Goal: Share content

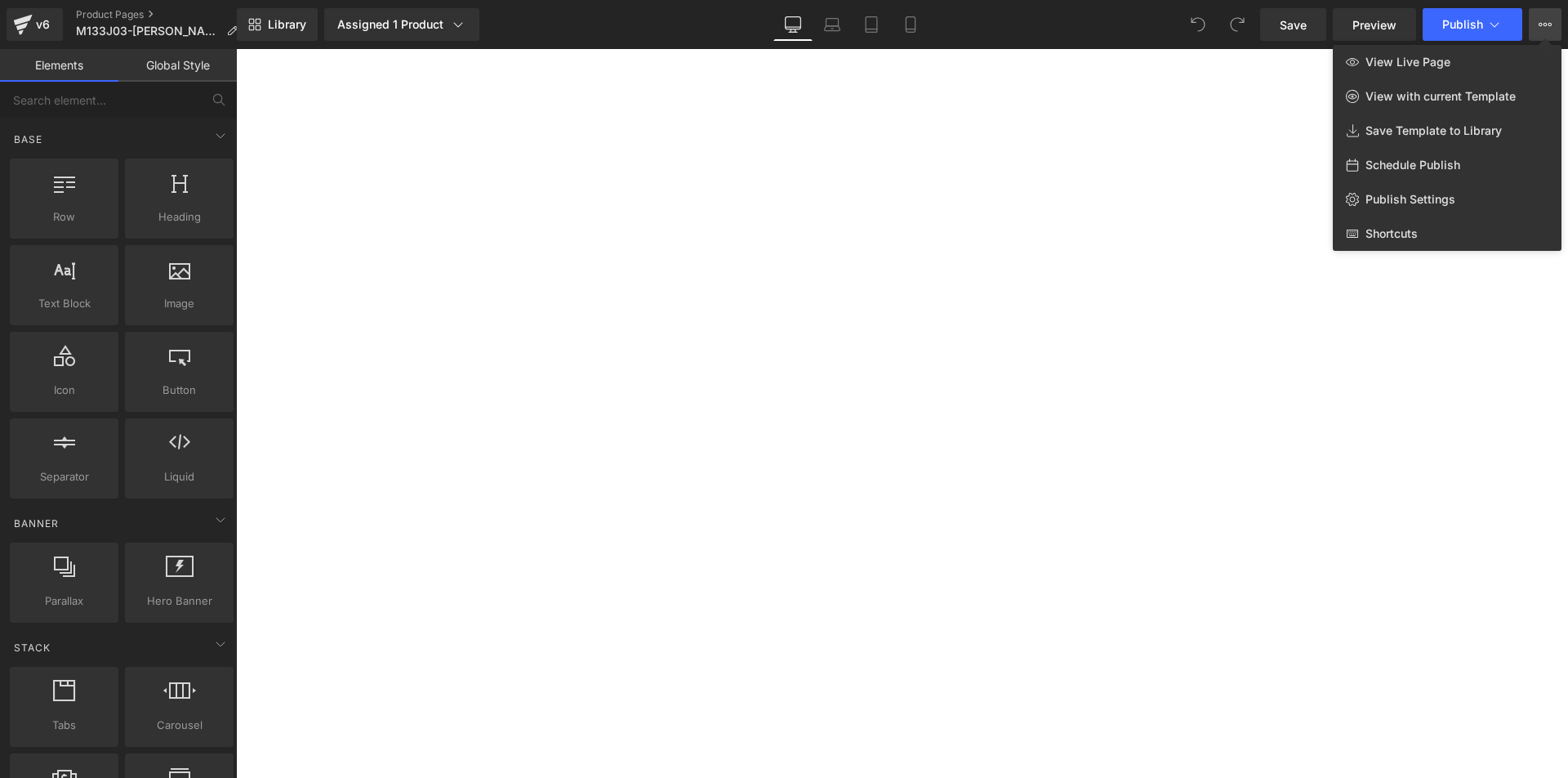
click at [1395, 139] on link "Save Template to Library" at bounding box center [1446, 131] width 228 height 34
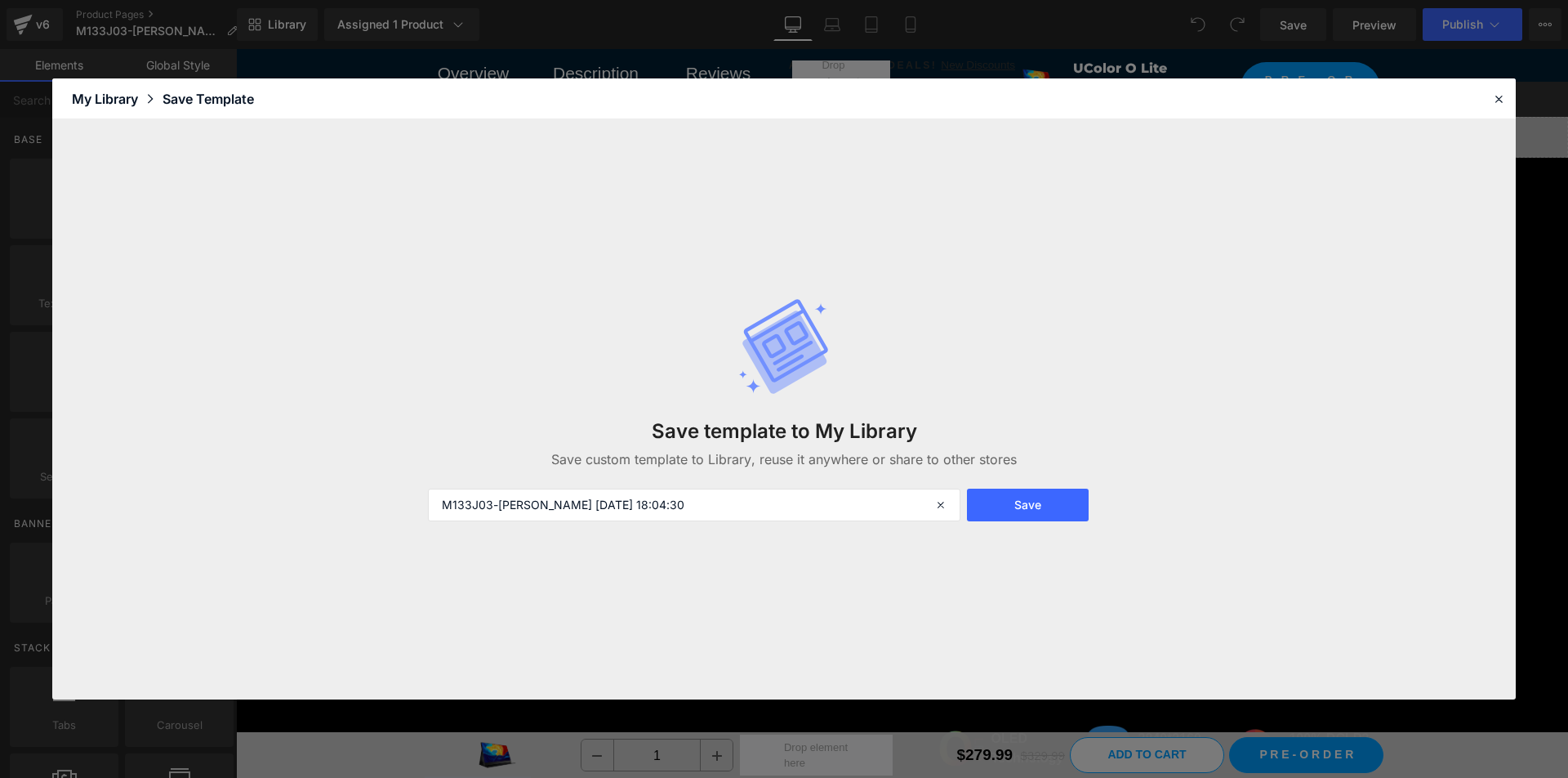
drag, startPoint x: 1060, startPoint y: 517, endPoint x: 1206, endPoint y: 684, distance: 221.8
click at [1061, 514] on button "Save" at bounding box center [1027, 505] width 122 height 32
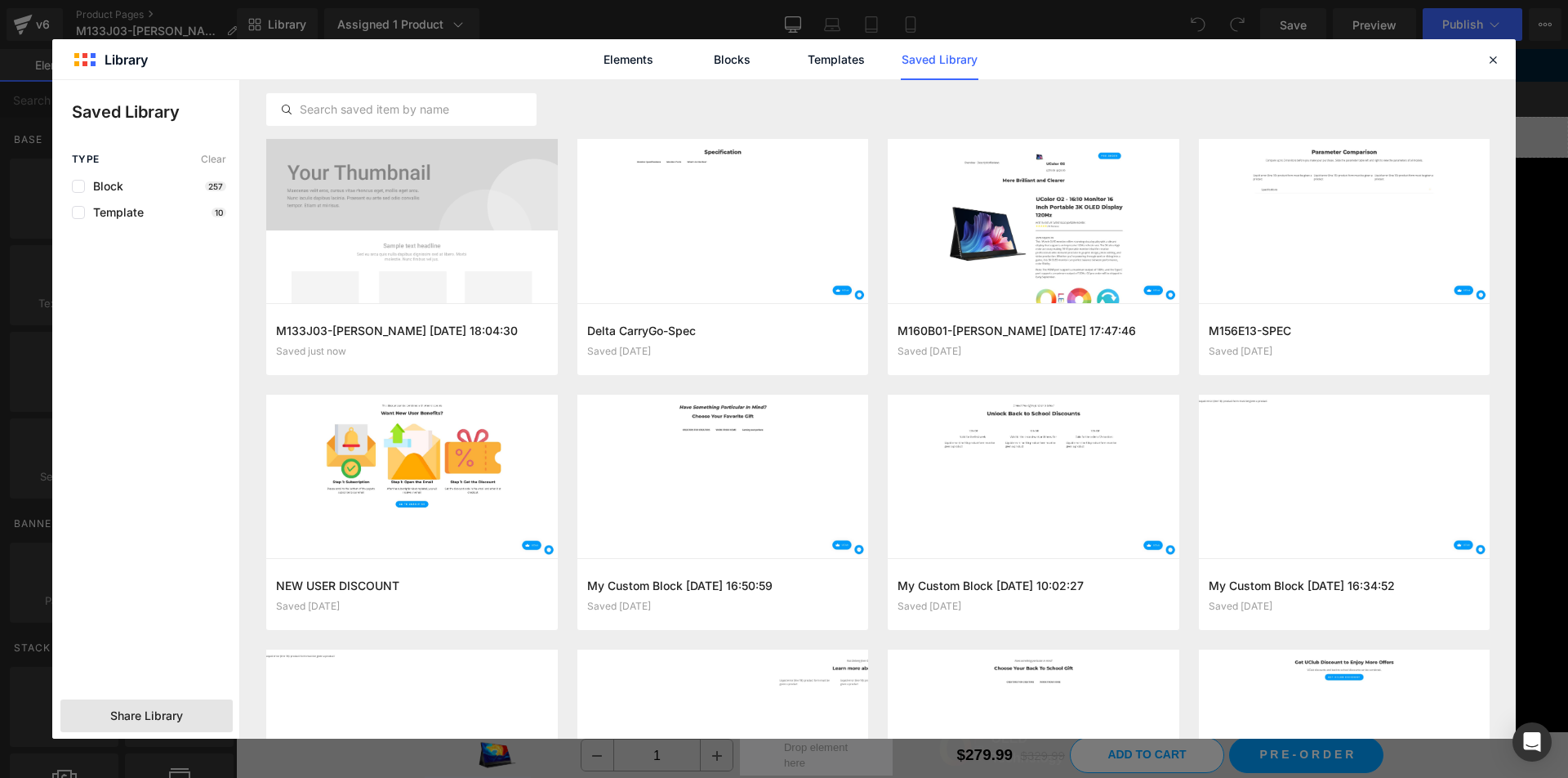
click at [141, 707] on span "Share Library" at bounding box center [146, 715] width 72 height 16
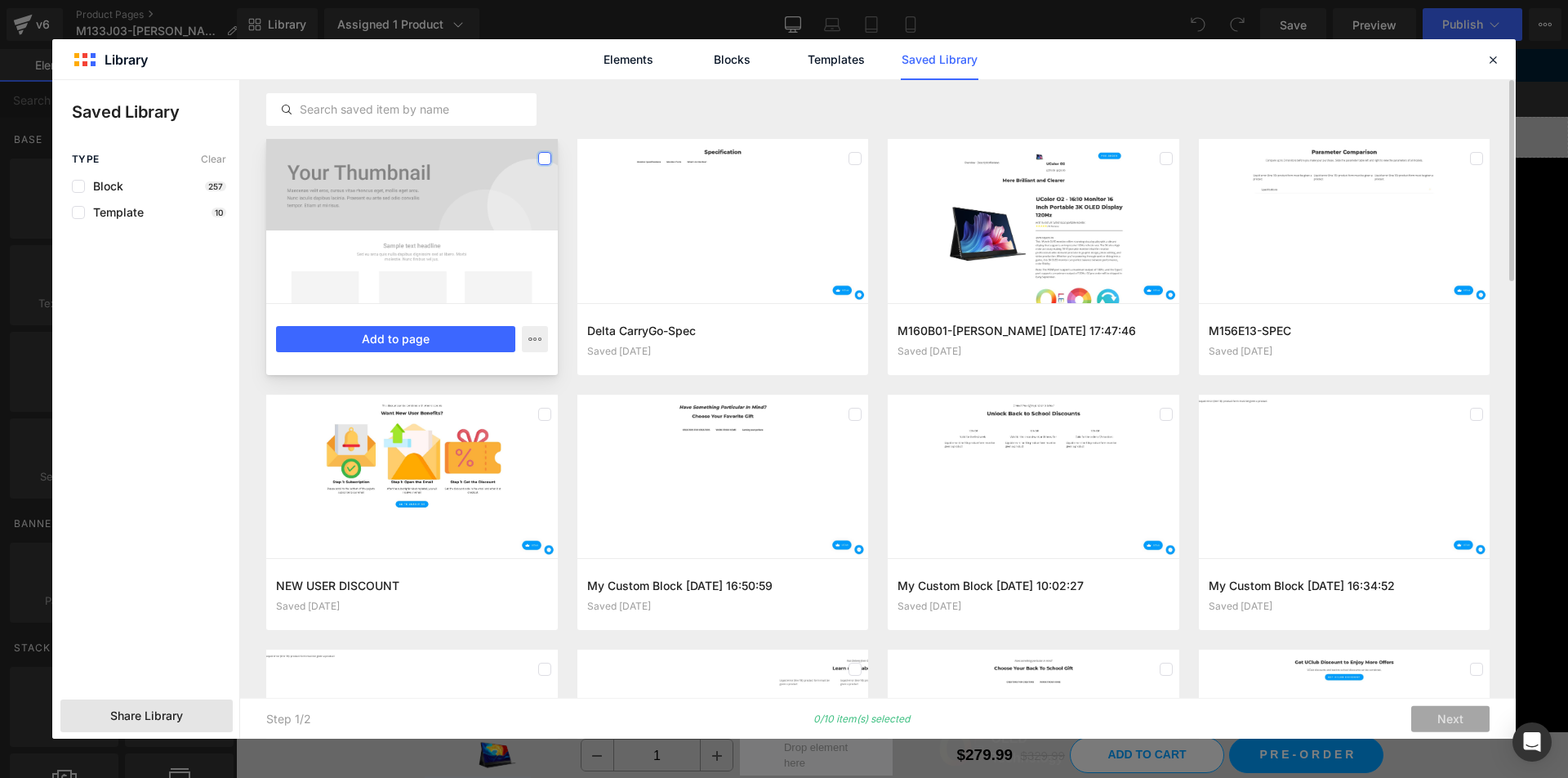
click at [539, 158] on label at bounding box center [544, 158] width 13 height 13
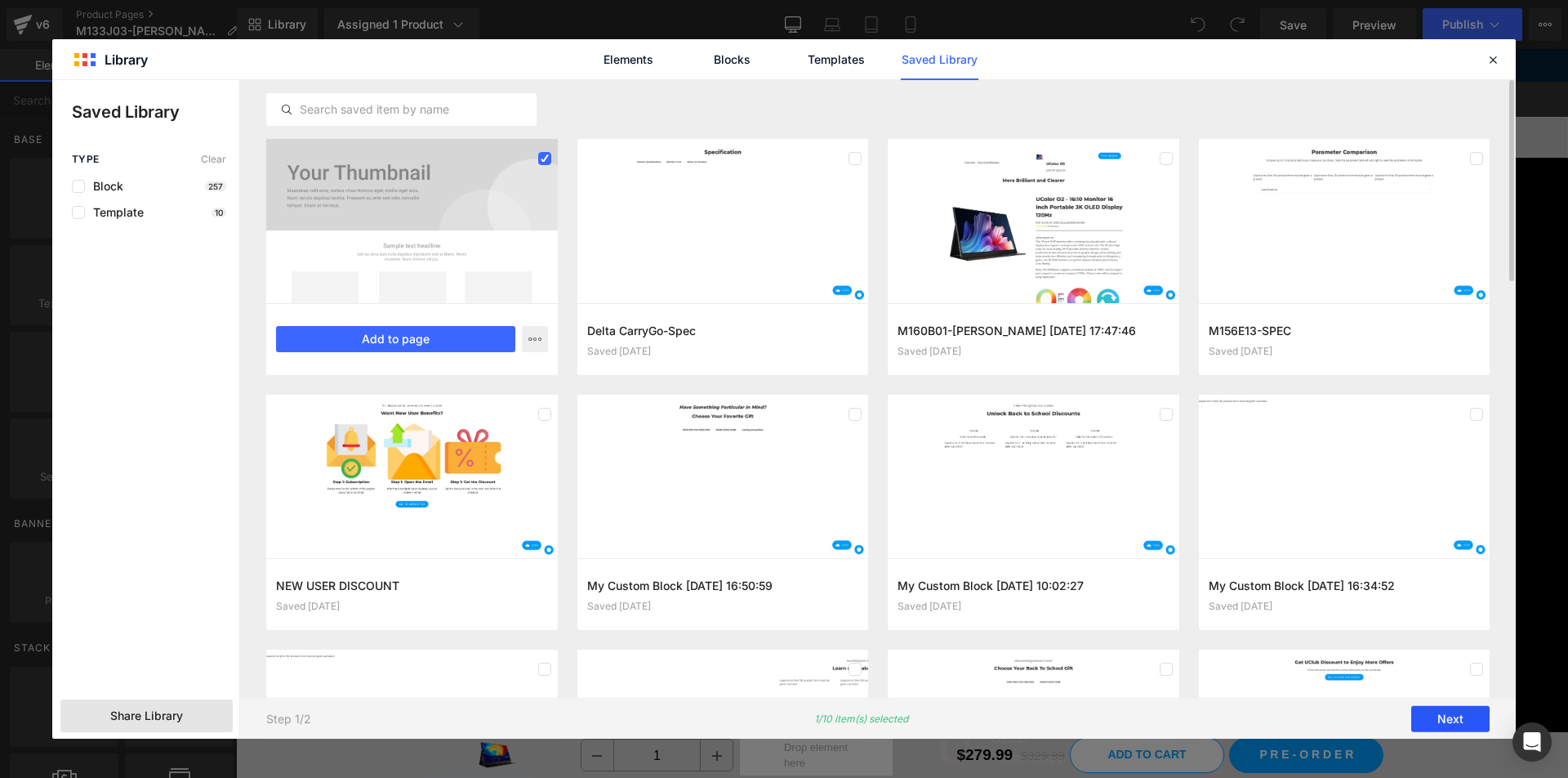
click at [1462, 723] on button "Next" at bounding box center [1451, 718] width 79 height 26
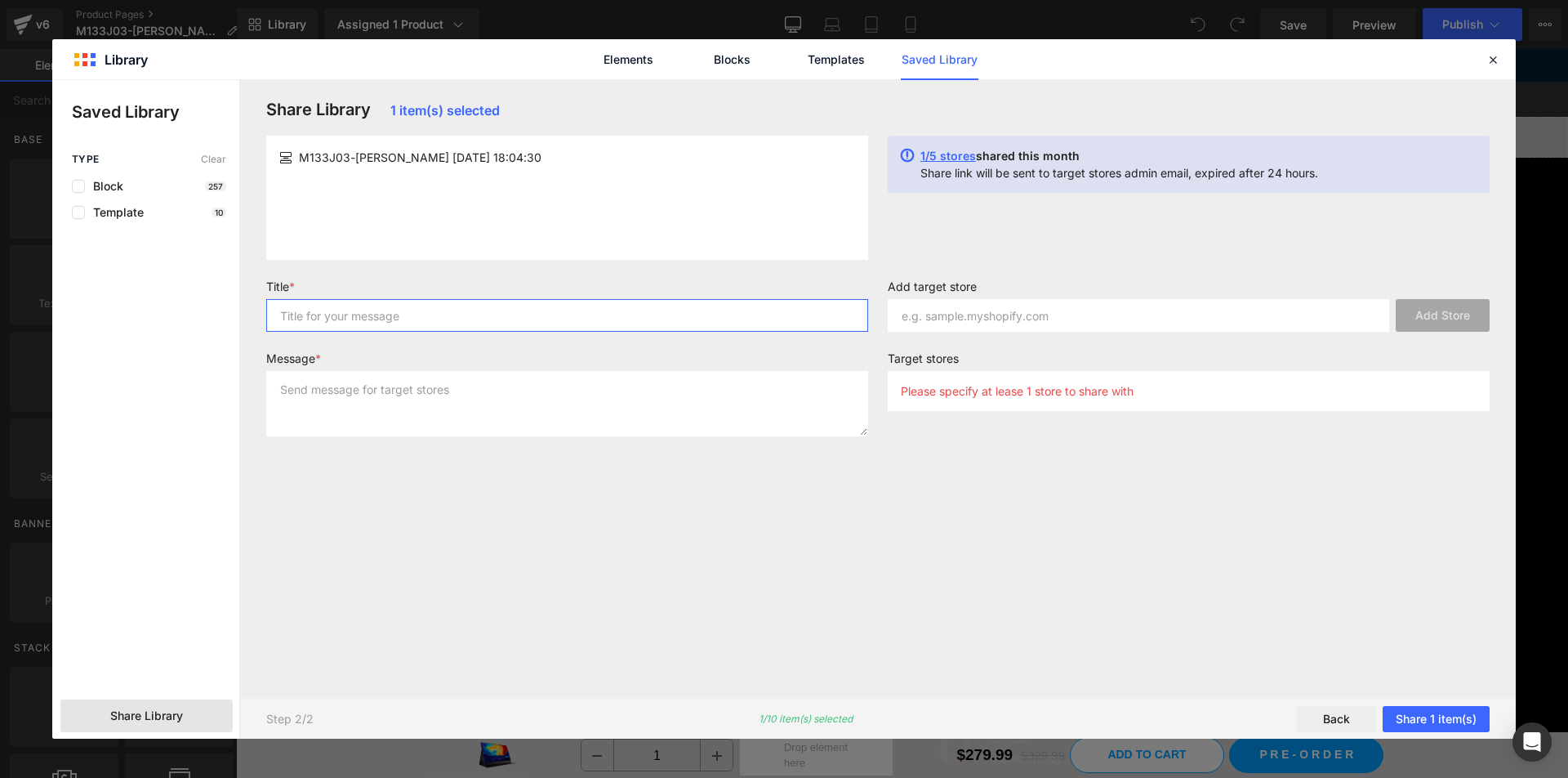
click at [617, 299] on input "text" at bounding box center [567, 315] width 602 height 32
type input "1"
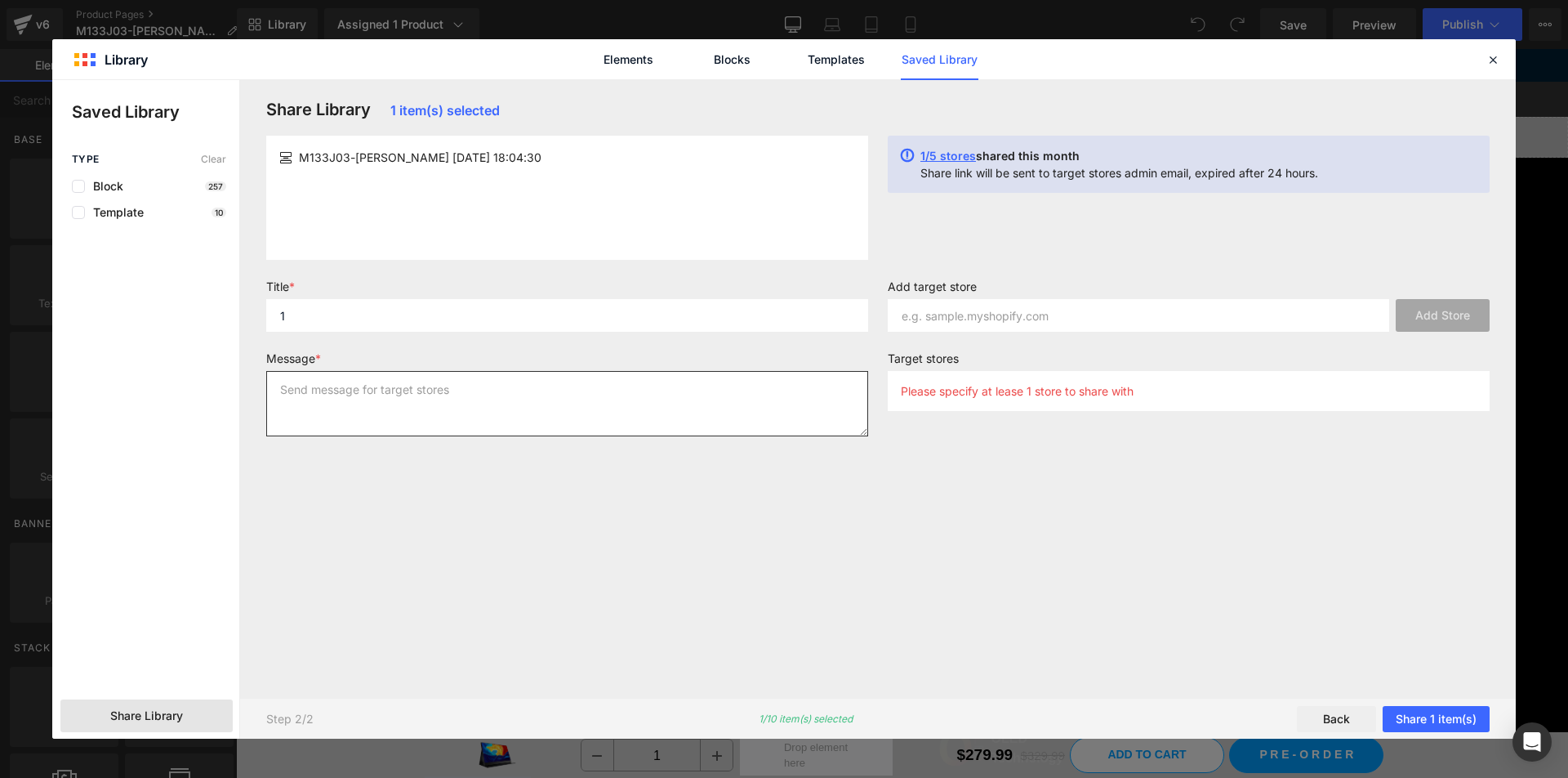
drag, startPoint x: 535, startPoint y: 388, endPoint x: 610, endPoint y: 353, distance: 82.8
click at [537, 388] on textarea at bounding box center [567, 403] width 602 height 65
type textarea "1"
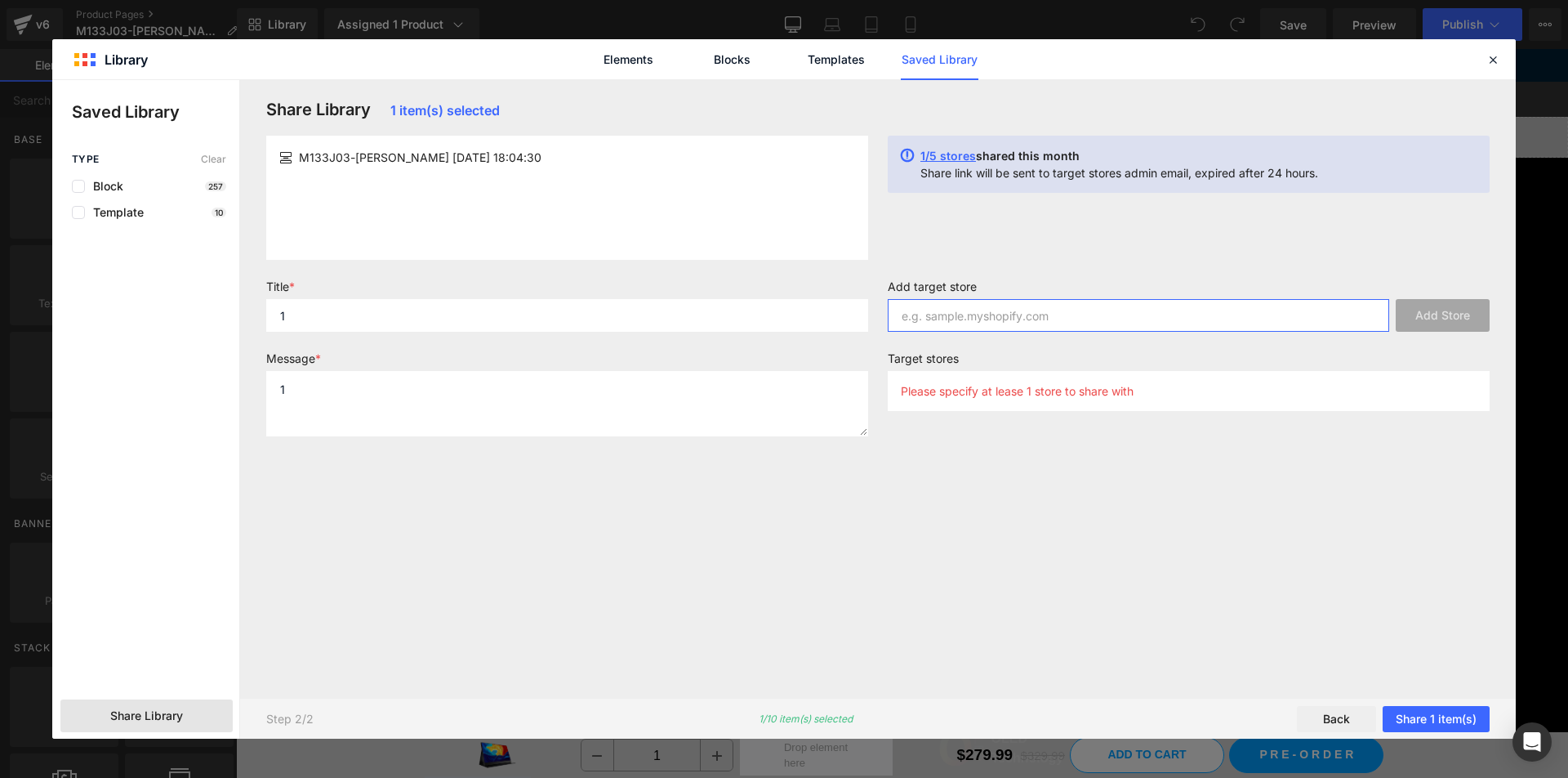
click at [993, 321] on input "text" at bounding box center [1138, 315] width 501 height 32
paste input "uperfect"
type input "uperfectde"
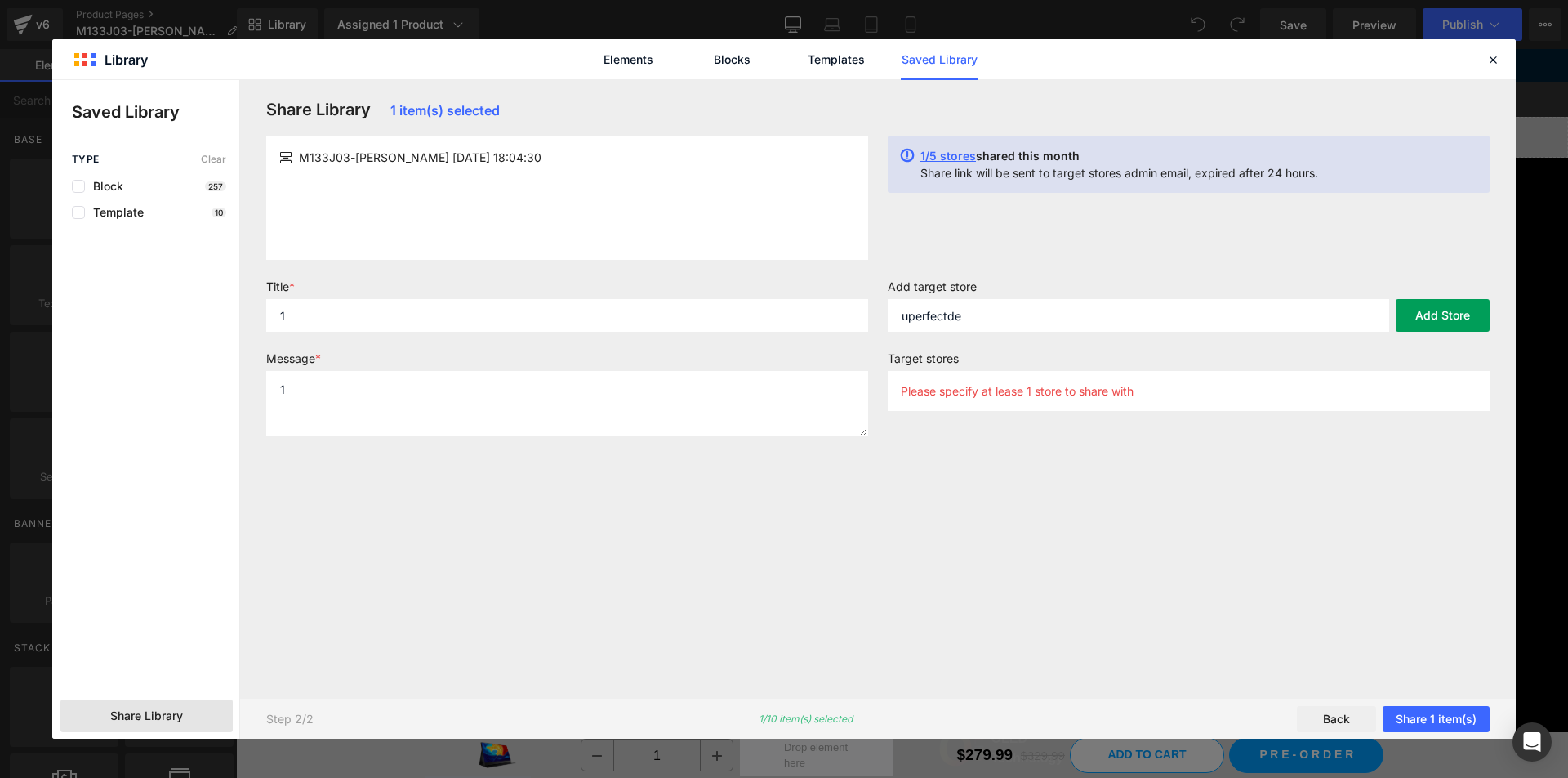
click at [1451, 310] on button "Add Store" at bounding box center [1442, 315] width 94 height 32
click at [1402, 709] on button "Share 1 item(s)" at bounding box center [1436, 718] width 107 height 26
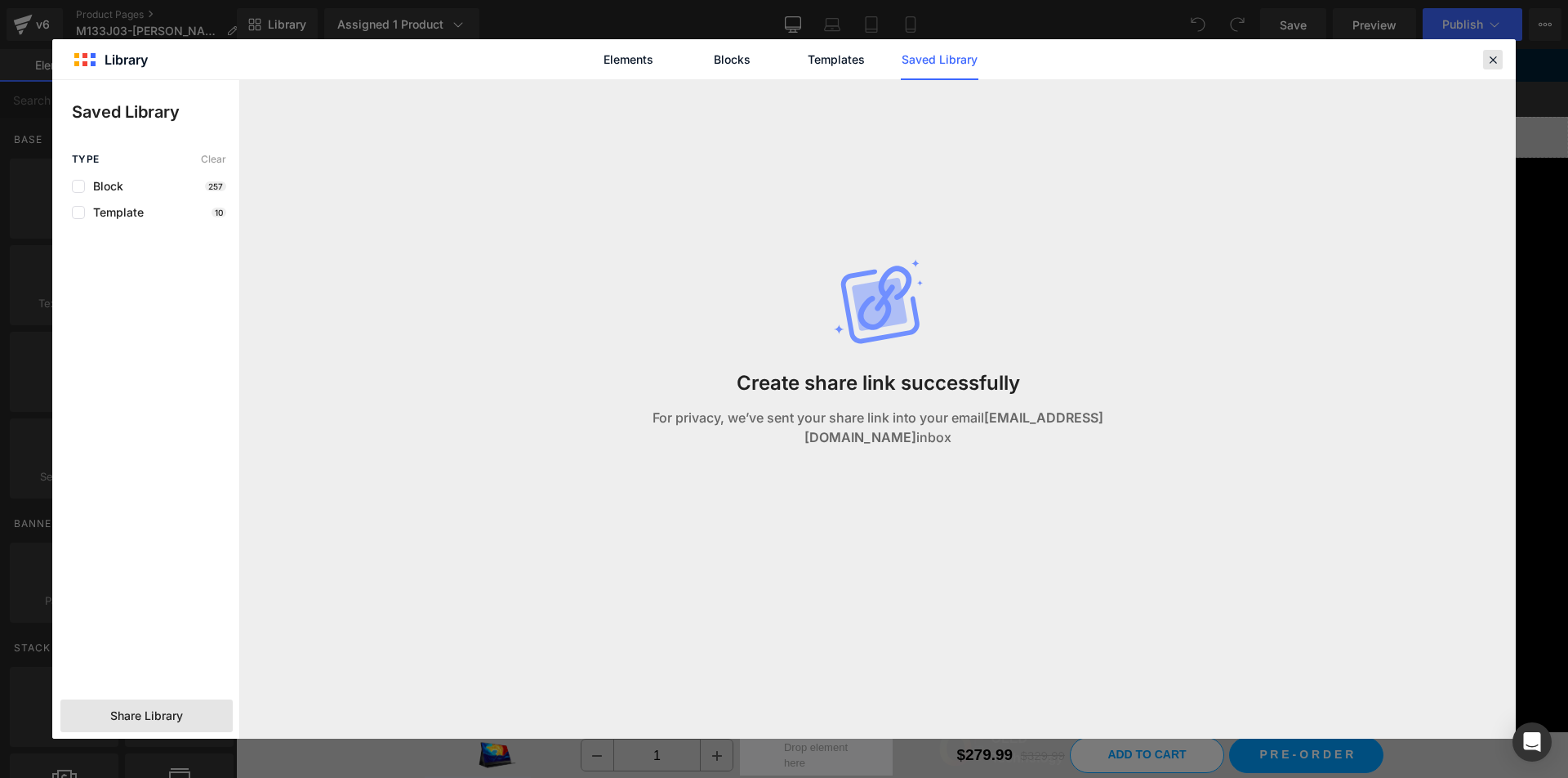
click at [1485, 62] on div at bounding box center [1493, 60] width 20 height 20
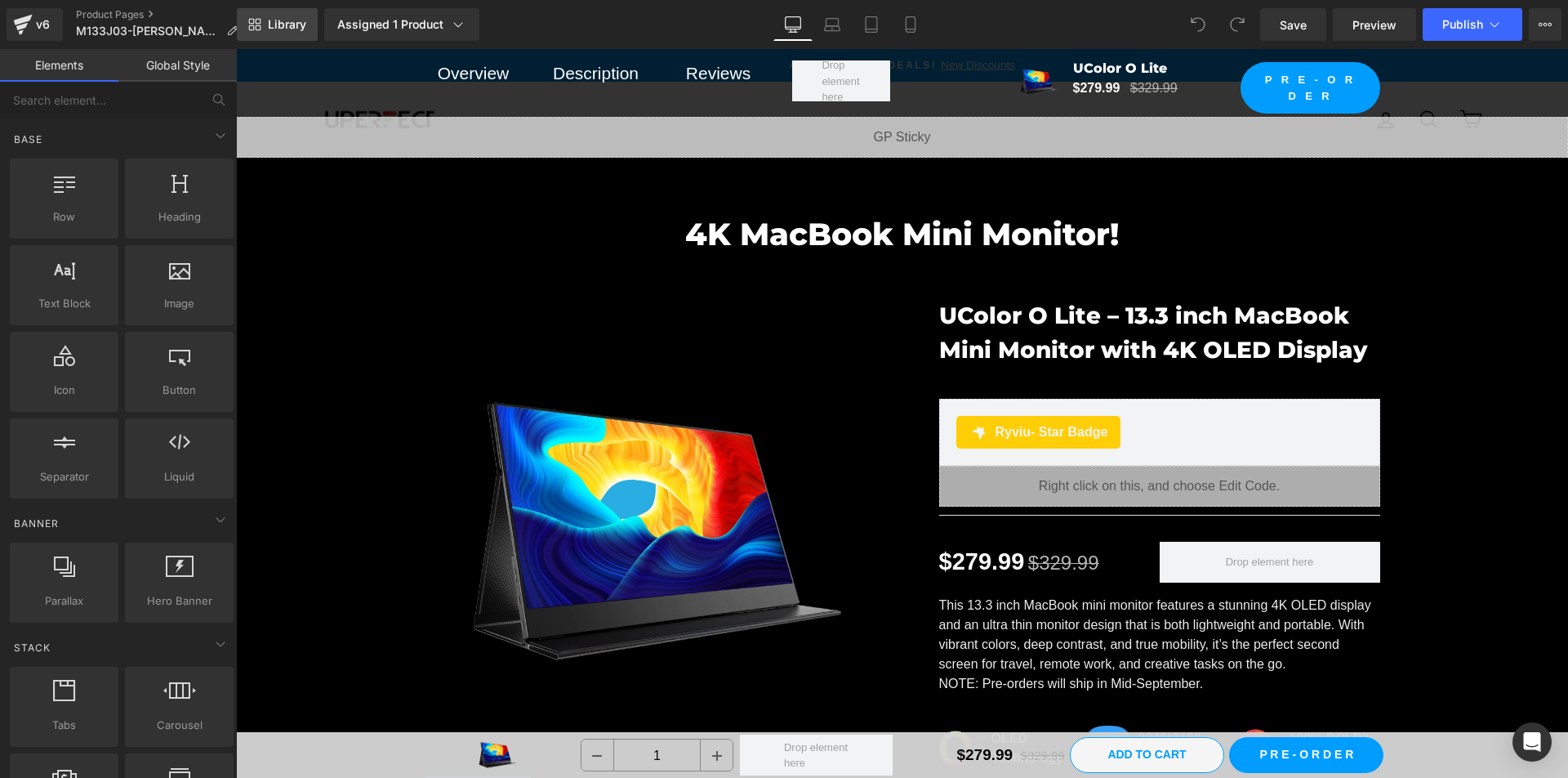
click at [303, 21] on span "Library" at bounding box center [286, 24] width 38 height 14
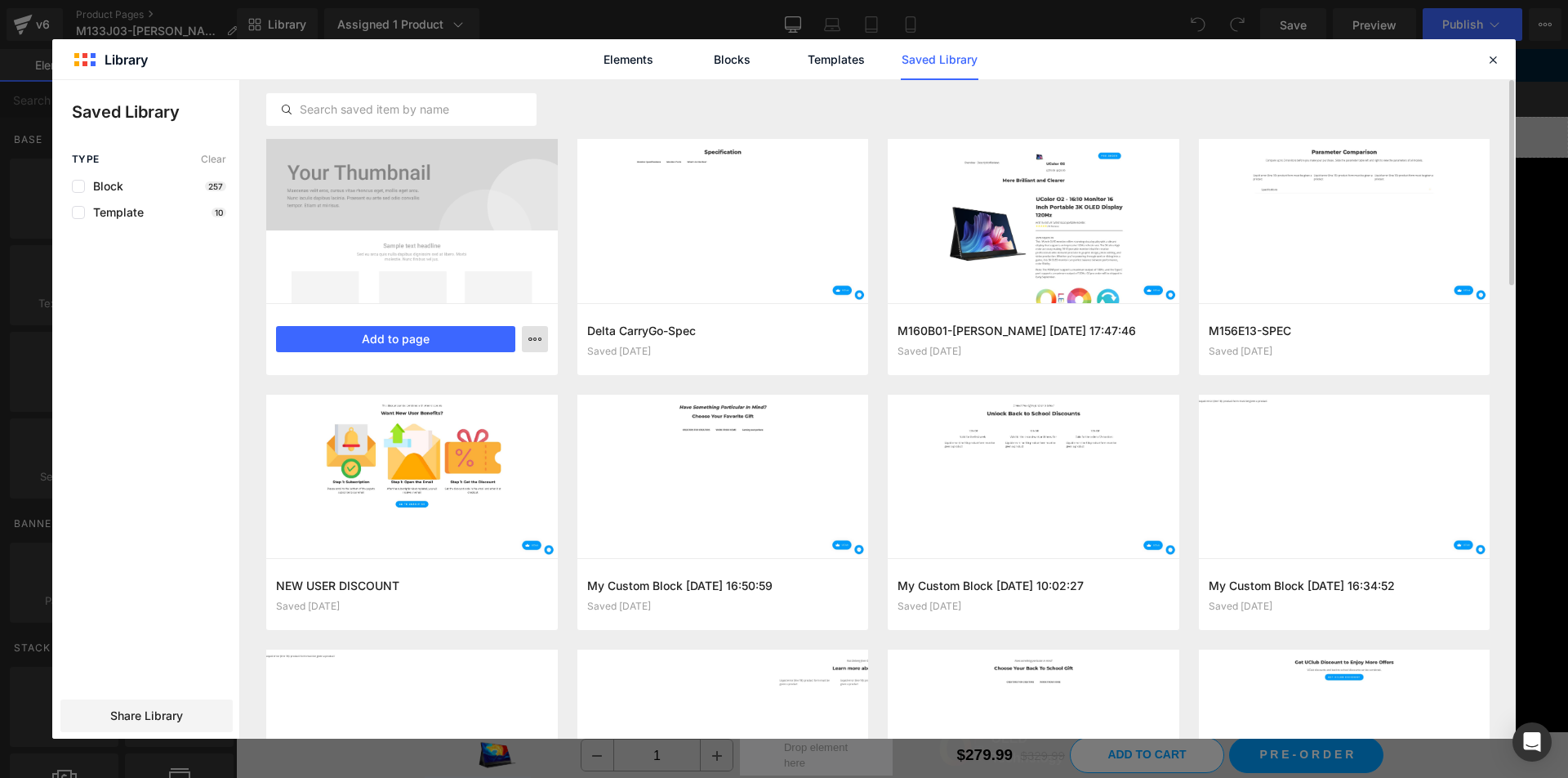
click at [533, 341] on icon "button" at bounding box center [534, 338] width 13 height 13
click at [508, 414] on div "Delete" at bounding box center [455, 410] width 186 height 34
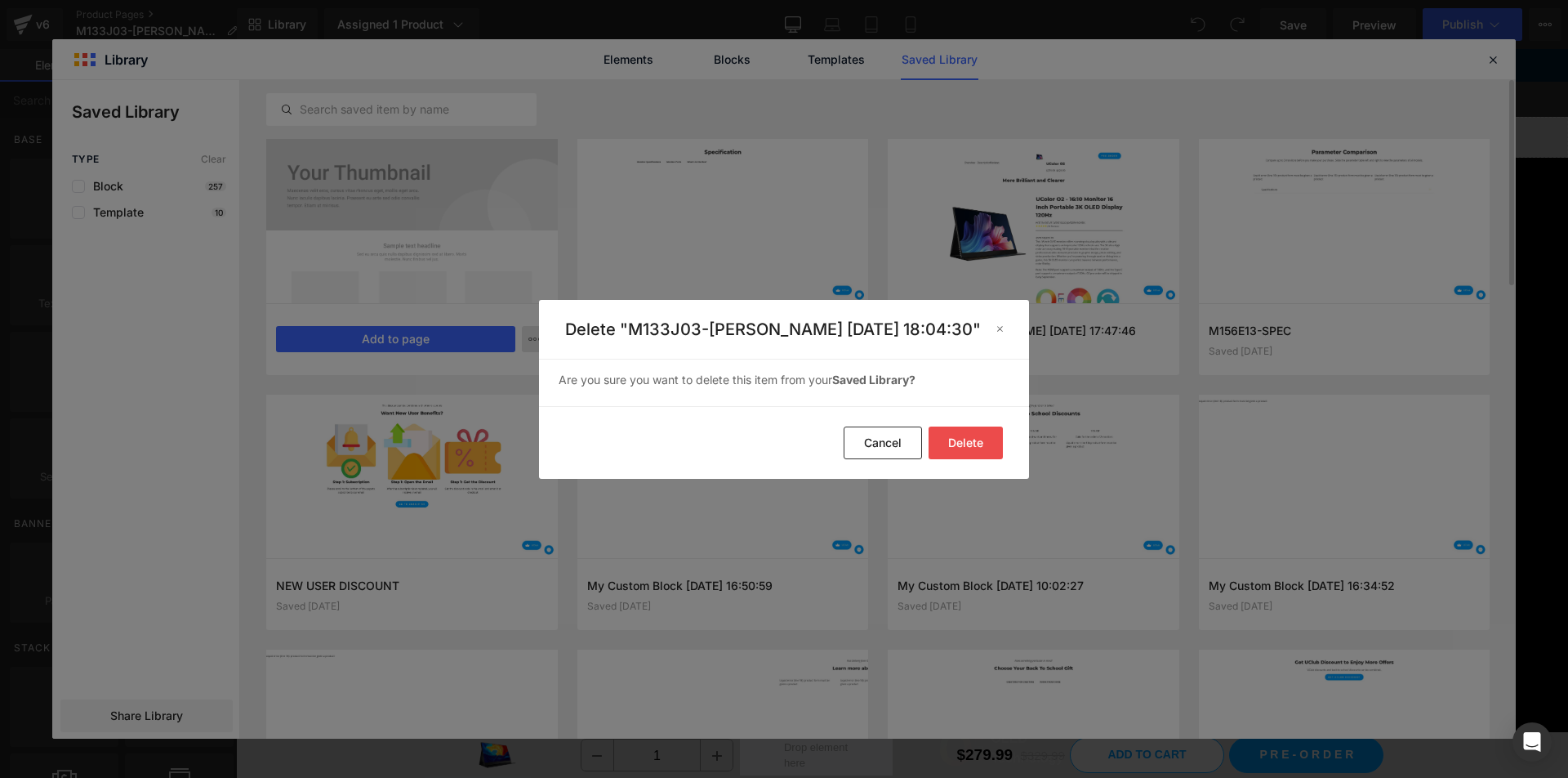
click at [961, 433] on button "Delete" at bounding box center [966, 442] width 74 height 32
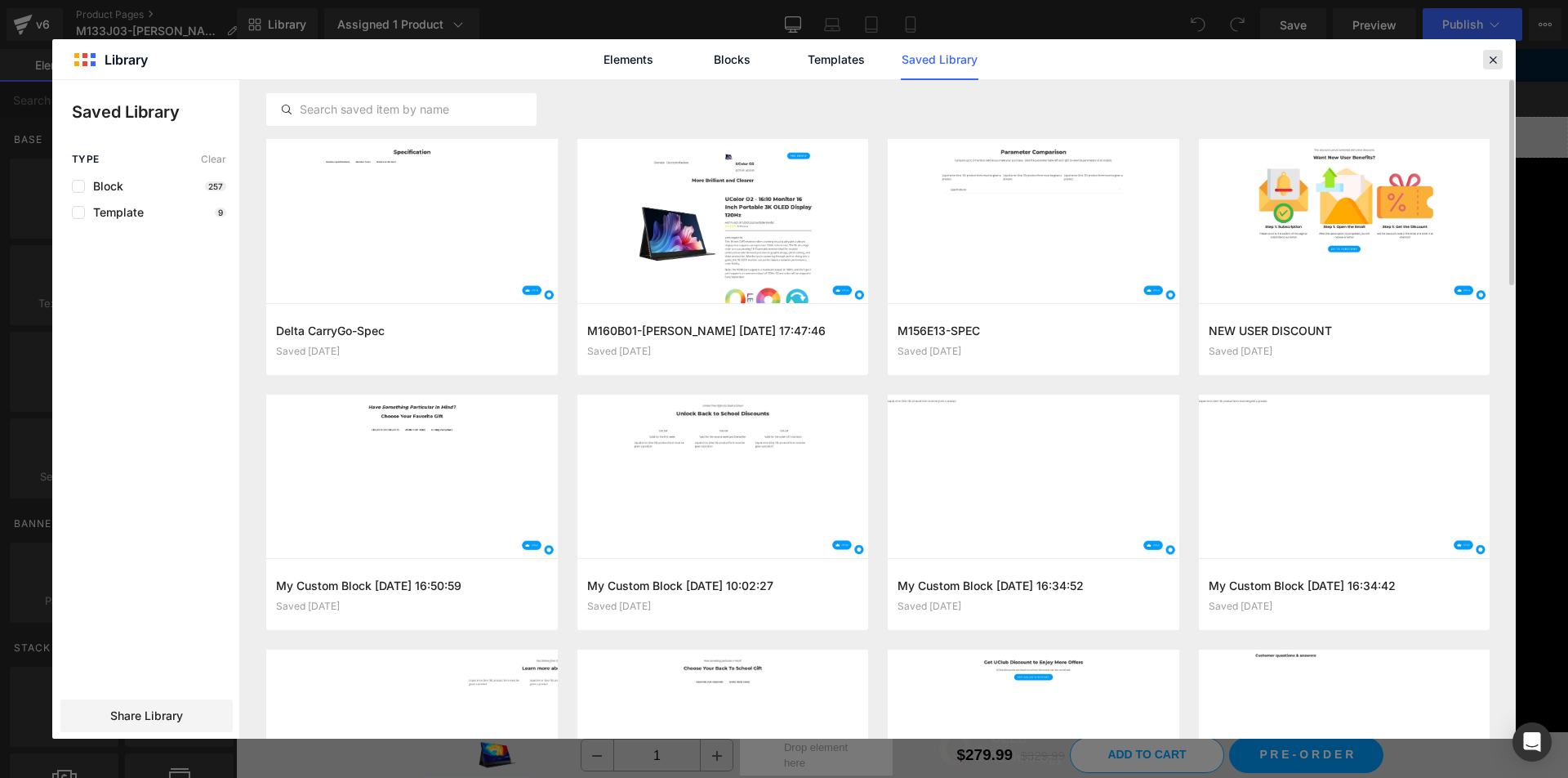
click at [1498, 58] on div at bounding box center [1493, 60] width 20 height 20
